Goal: Task Accomplishment & Management: Complete application form

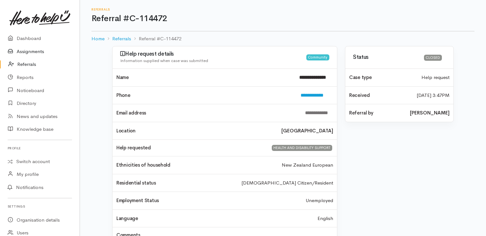
click at [40, 48] on link "Assignments" at bounding box center [40, 51] width 80 height 13
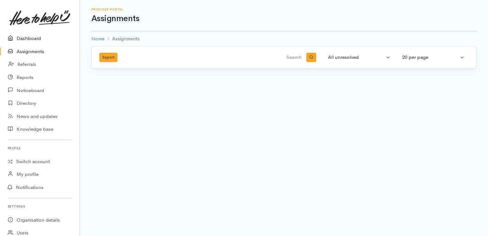
click at [37, 40] on link "Dashboard" at bounding box center [40, 38] width 80 height 13
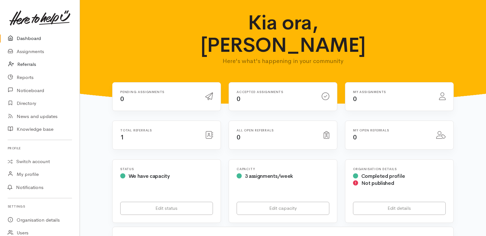
click at [32, 64] on link "Referrals" at bounding box center [40, 64] width 80 height 13
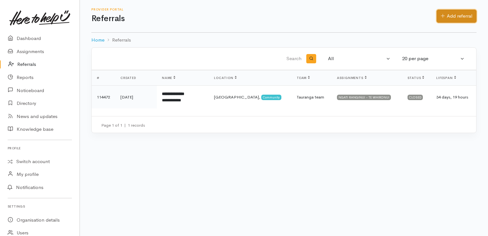
click at [470, 11] on link "Add referral" at bounding box center [457, 16] width 40 height 13
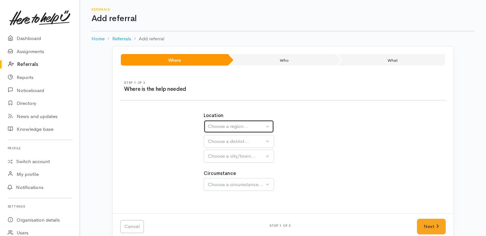
click at [268, 123] on button "Choose a region..." at bounding box center [238, 126] width 70 height 13
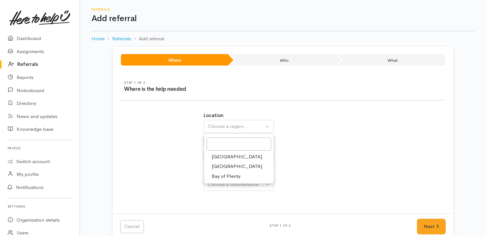
click at [245, 173] on link "Bay of Plenty" at bounding box center [239, 176] width 70 height 10
select select "4"
select select
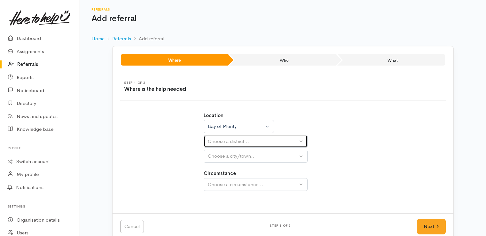
click at [302, 138] on button "Choose a district..." at bounding box center [255, 141] width 104 height 13
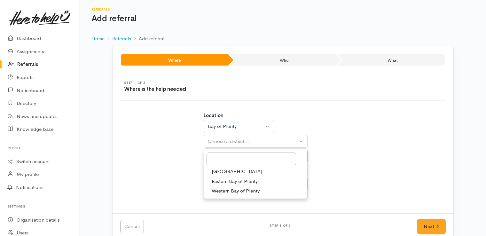
click at [223, 173] on span "[GEOGRAPHIC_DATA]" at bounding box center [236, 171] width 50 height 7
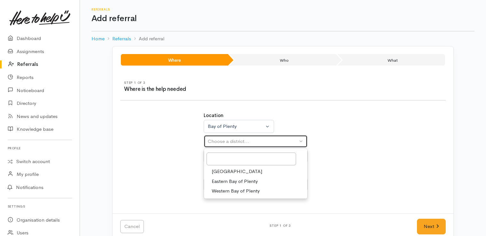
select select "6"
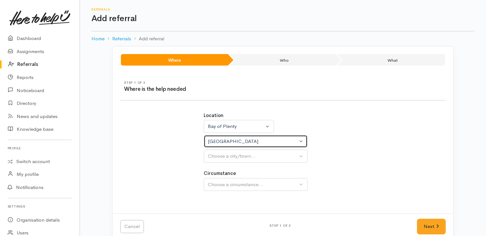
select select
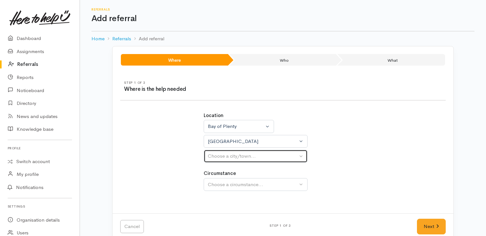
click at [298, 157] on button "Choose a city/town..." at bounding box center [255, 155] width 104 height 13
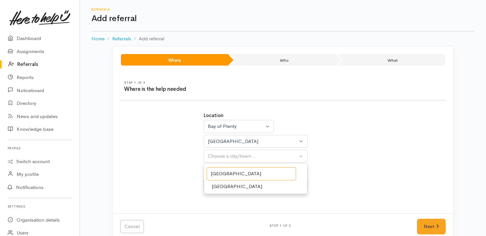
type input "[GEOGRAPHIC_DATA]"
select select "4"
click at [347, 157] on div "Location [GEOGRAPHIC_DATA] [GEOGRAPHIC_DATA] [GEOGRAPHIC_DATA] [GEOGRAPHIC_DATA…" at bounding box center [282, 137] width 159 height 51
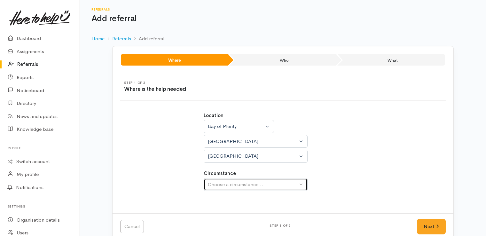
click at [299, 182] on button "Choose a circumstance..." at bounding box center [255, 184] width 104 height 13
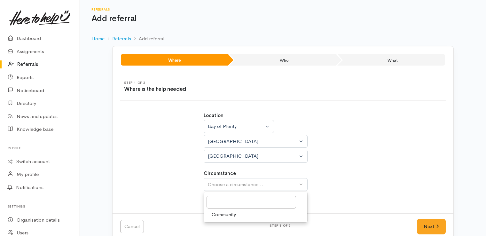
click at [221, 215] on span "Community" at bounding box center [223, 214] width 24 height 7
select select "2"
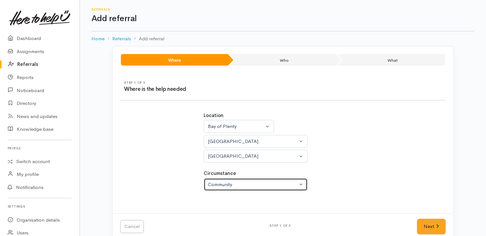
scroll to position [10, 0]
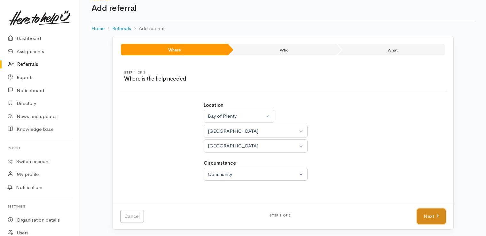
click at [435, 215] on link "Next" at bounding box center [431, 216] width 29 height 16
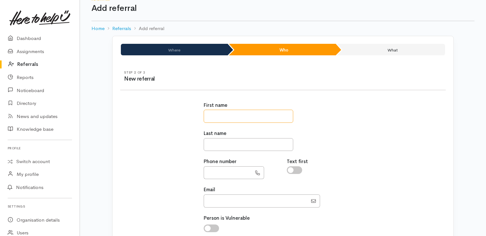
click at [262, 114] on input "text" at bounding box center [247, 116] width 89 height 13
type input "********"
type input "*******"
click at [232, 174] on input "text" at bounding box center [227, 172] width 48 height 13
click at [371, 153] on div "First name ******** Last name ******* Phone number Text first Email" at bounding box center [282, 194] width 333 height 201
